Goal: Task Accomplishment & Management: Use online tool/utility

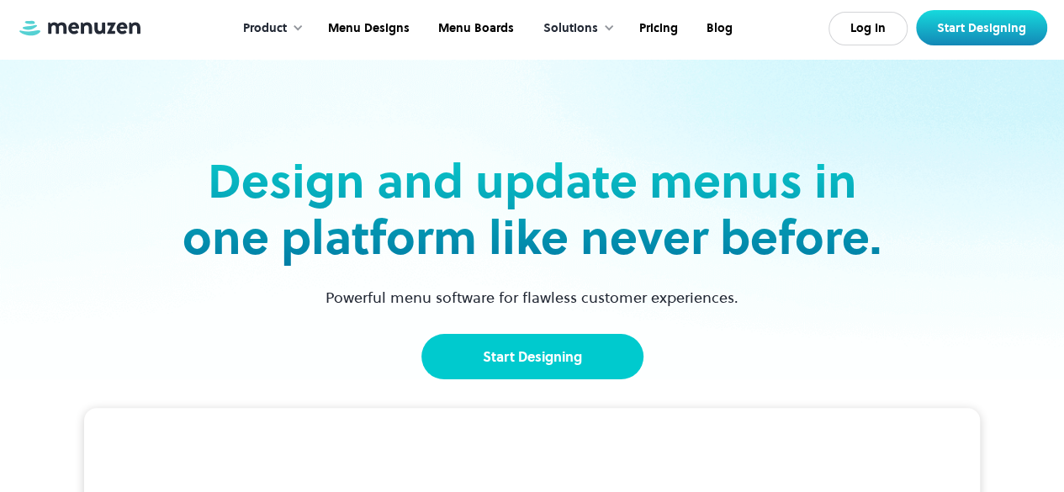
click at [547, 351] on link "Start Designing" at bounding box center [532, 356] width 222 height 45
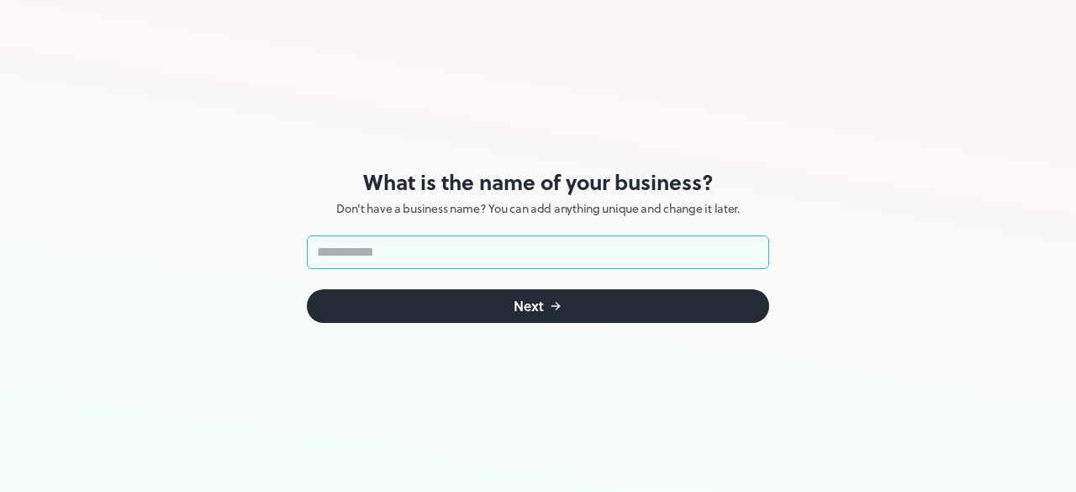
click at [568, 258] on input "text" at bounding box center [538, 252] width 462 height 34
type input "**********"
click at [572, 317] on button "Next" at bounding box center [538, 306] width 462 height 34
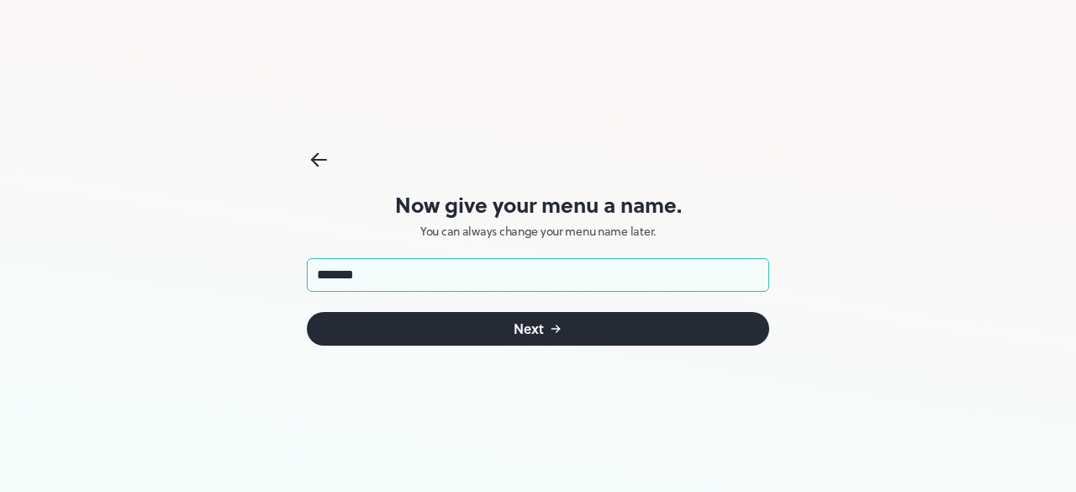
type input "*******"
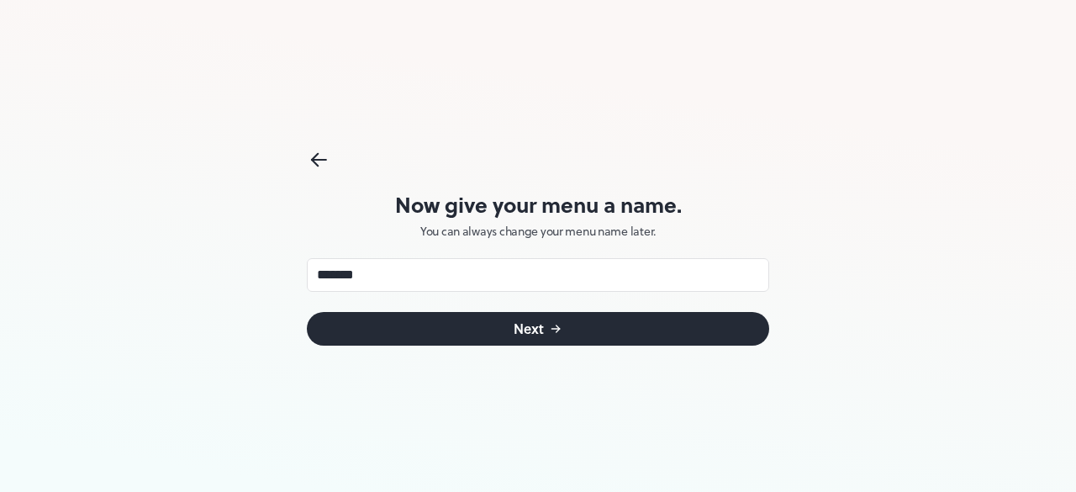
click at [588, 339] on button "Next" at bounding box center [538, 329] width 462 height 34
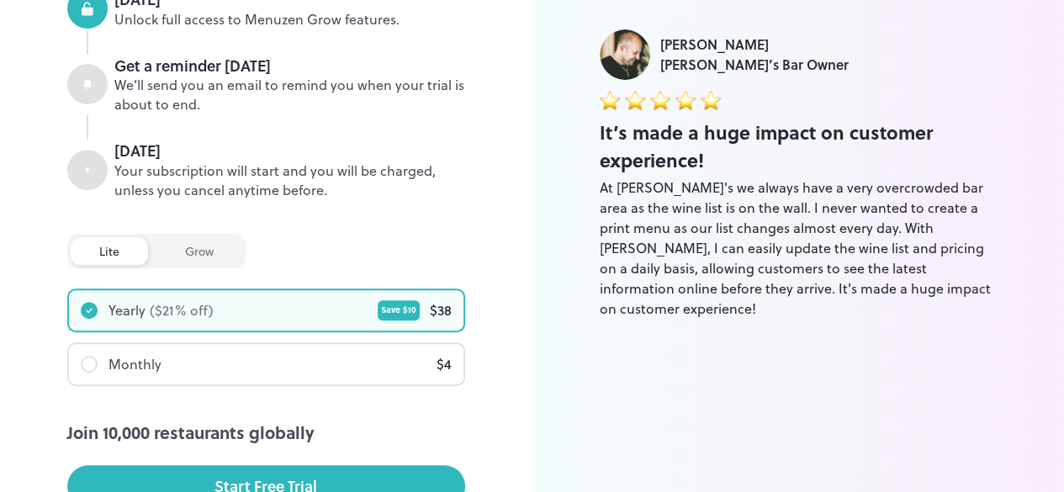
scroll to position [460, 0]
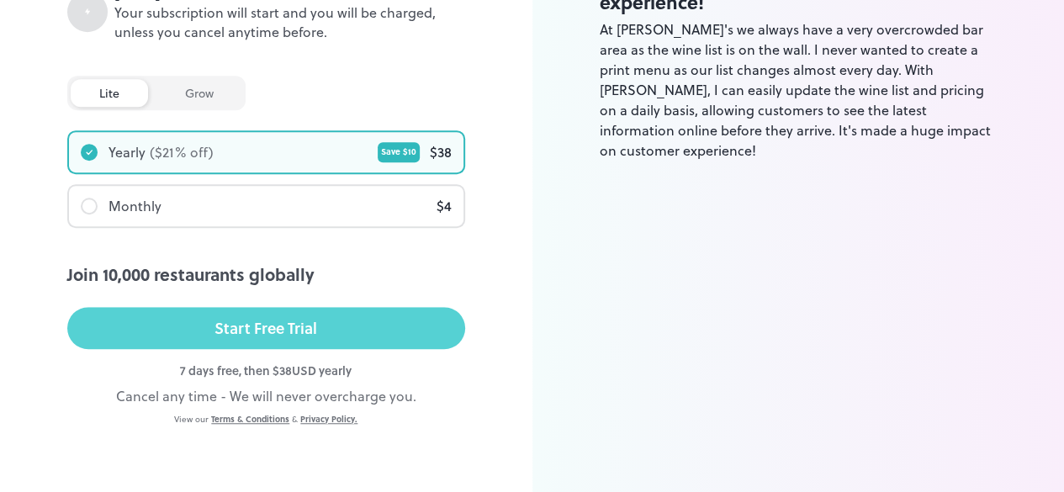
click at [389, 330] on button "Start Free Trial" at bounding box center [266, 328] width 398 height 42
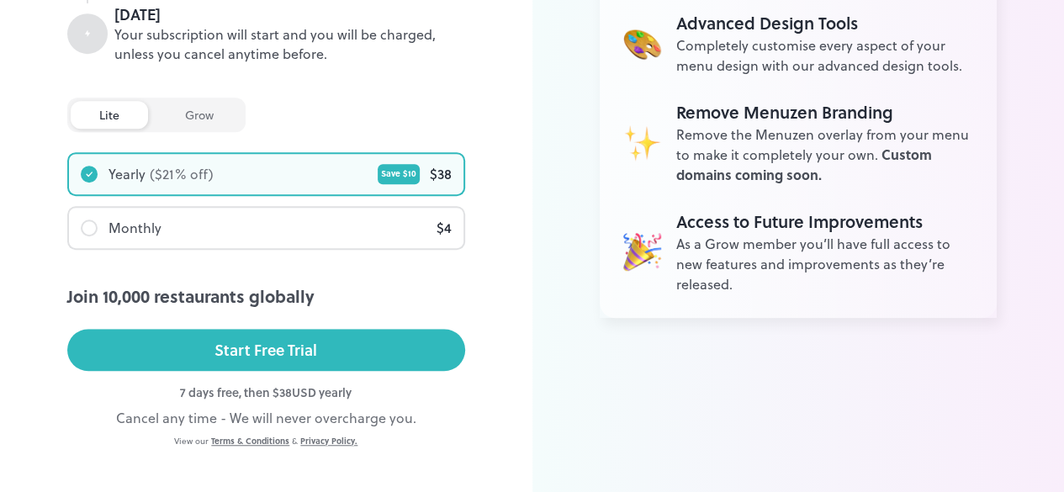
scroll to position [439, 0]
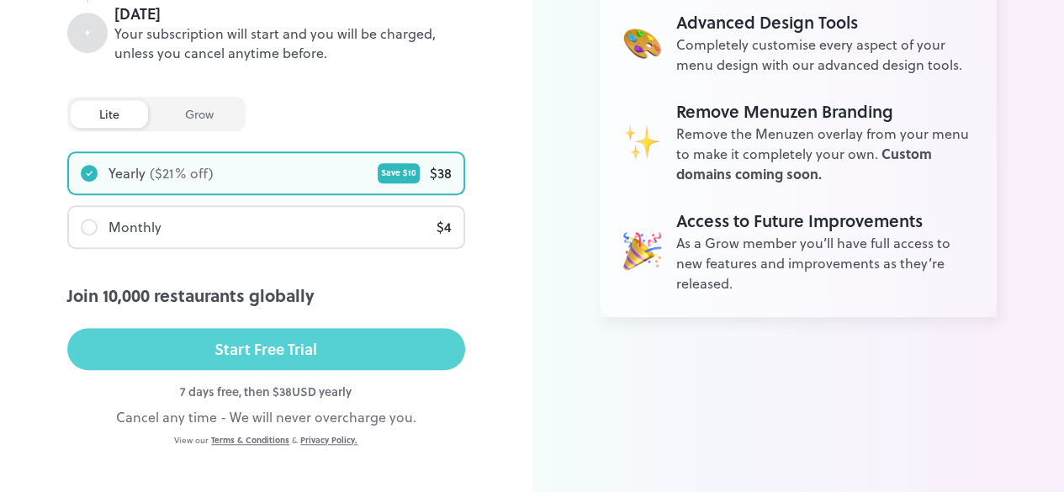
click at [232, 367] on button "Start Free Trial" at bounding box center [266, 349] width 398 height 42
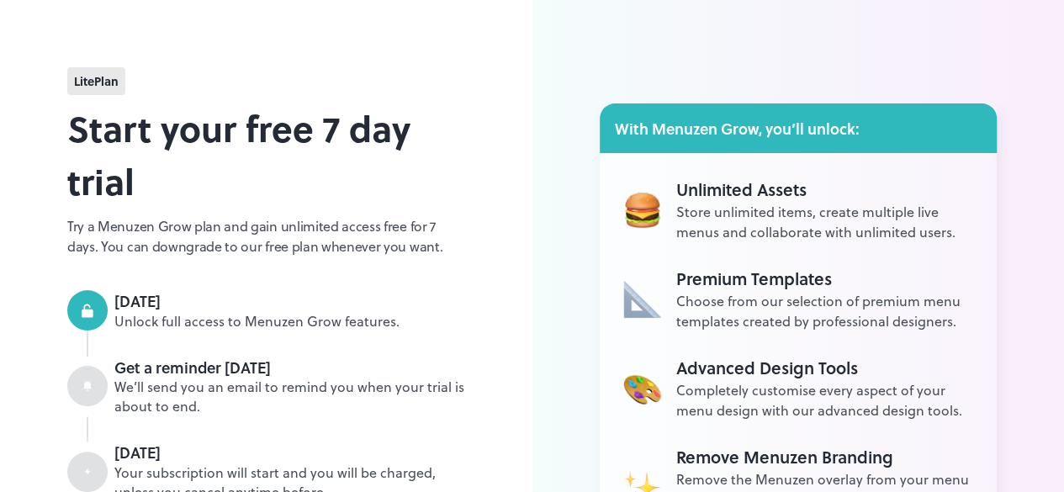
scroll to position [274, 0]
